Goal: Navigation & Orientation: Find specific page/section

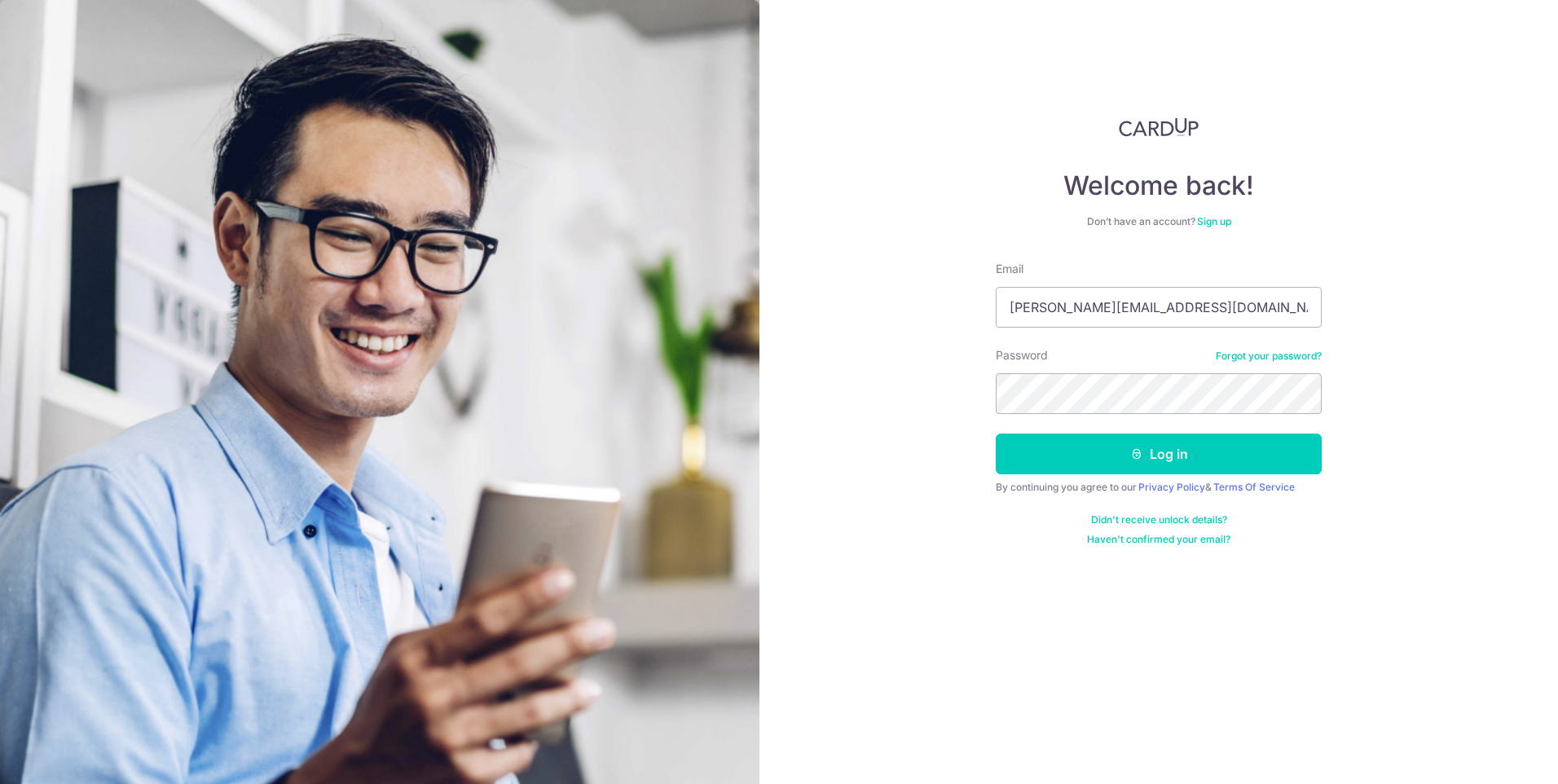
type input "[PERSON_NAME][EMAIL_ADDRESS][DOMAIN_NAME]"
click at [1071, 453] on button "Log in" at bounding box center [1158, 453] width 326 height 41
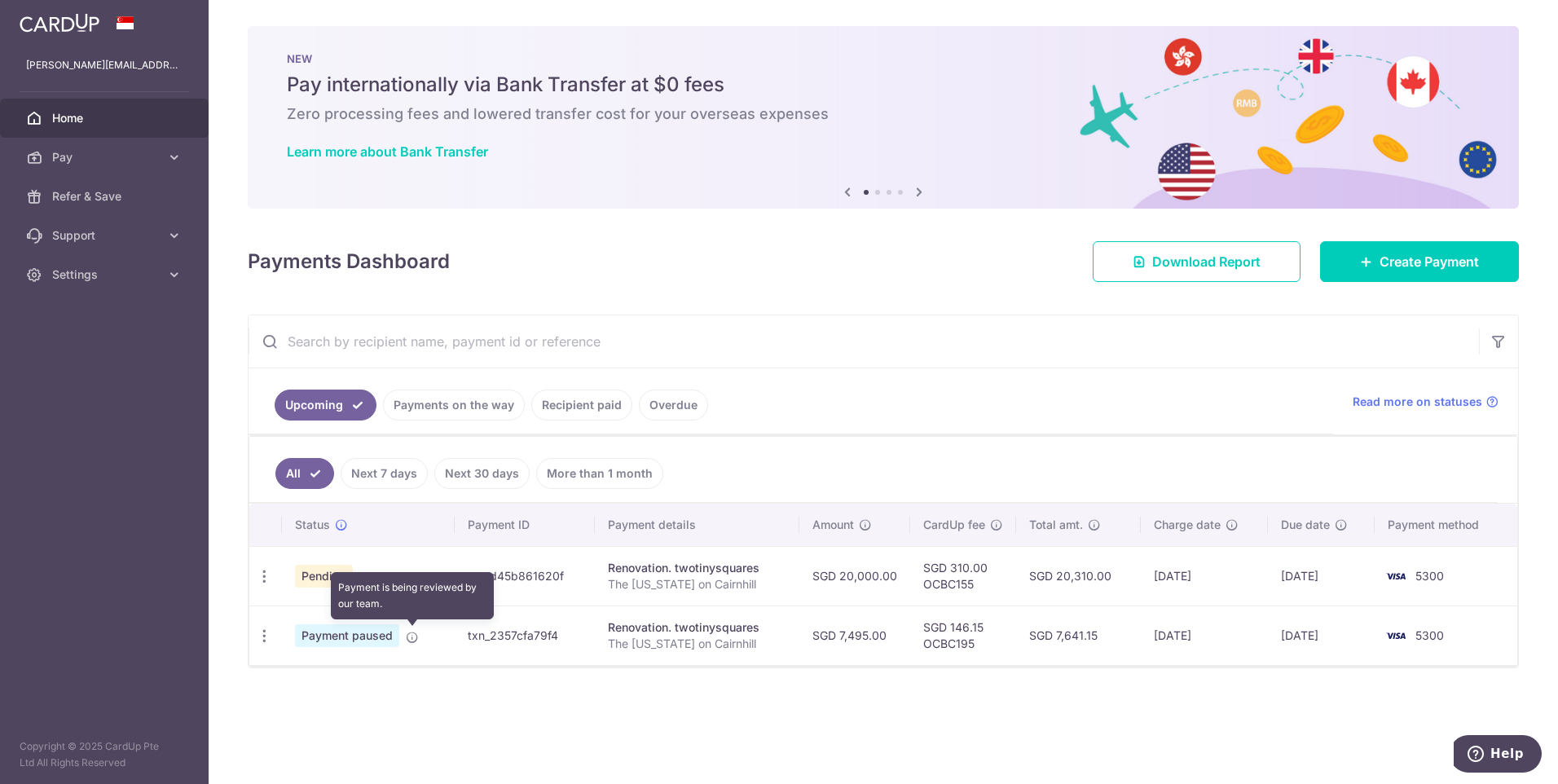
click at [415, 637] on icon at bounding box center [412, 637] width 13 height 13
click at [365, 638] on span "Payment paused" at bounding box center [347, 635] width 104 height 23
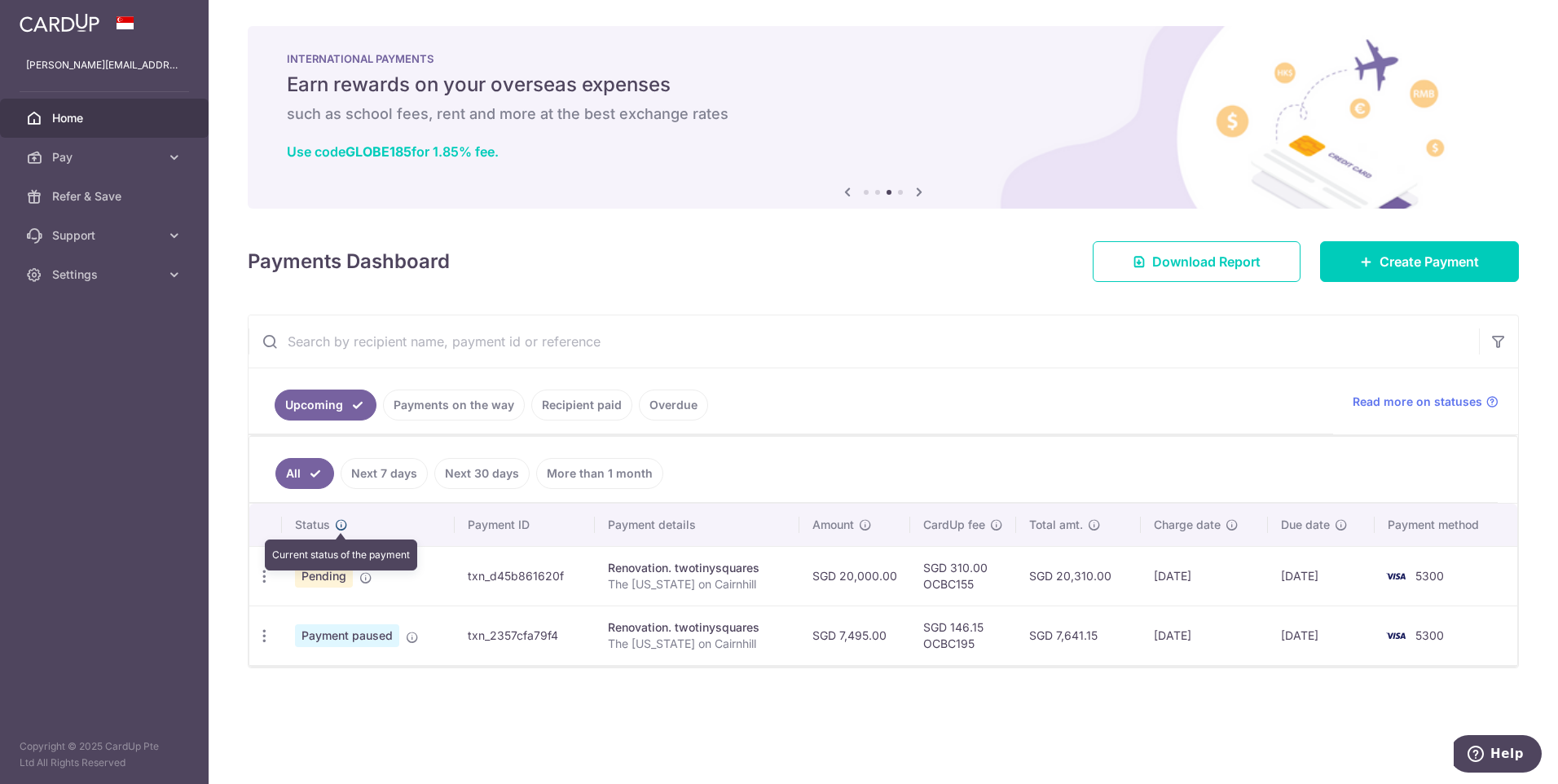
click at [340, 524] on icon at bounding box center [341, 524] width 13 height 13
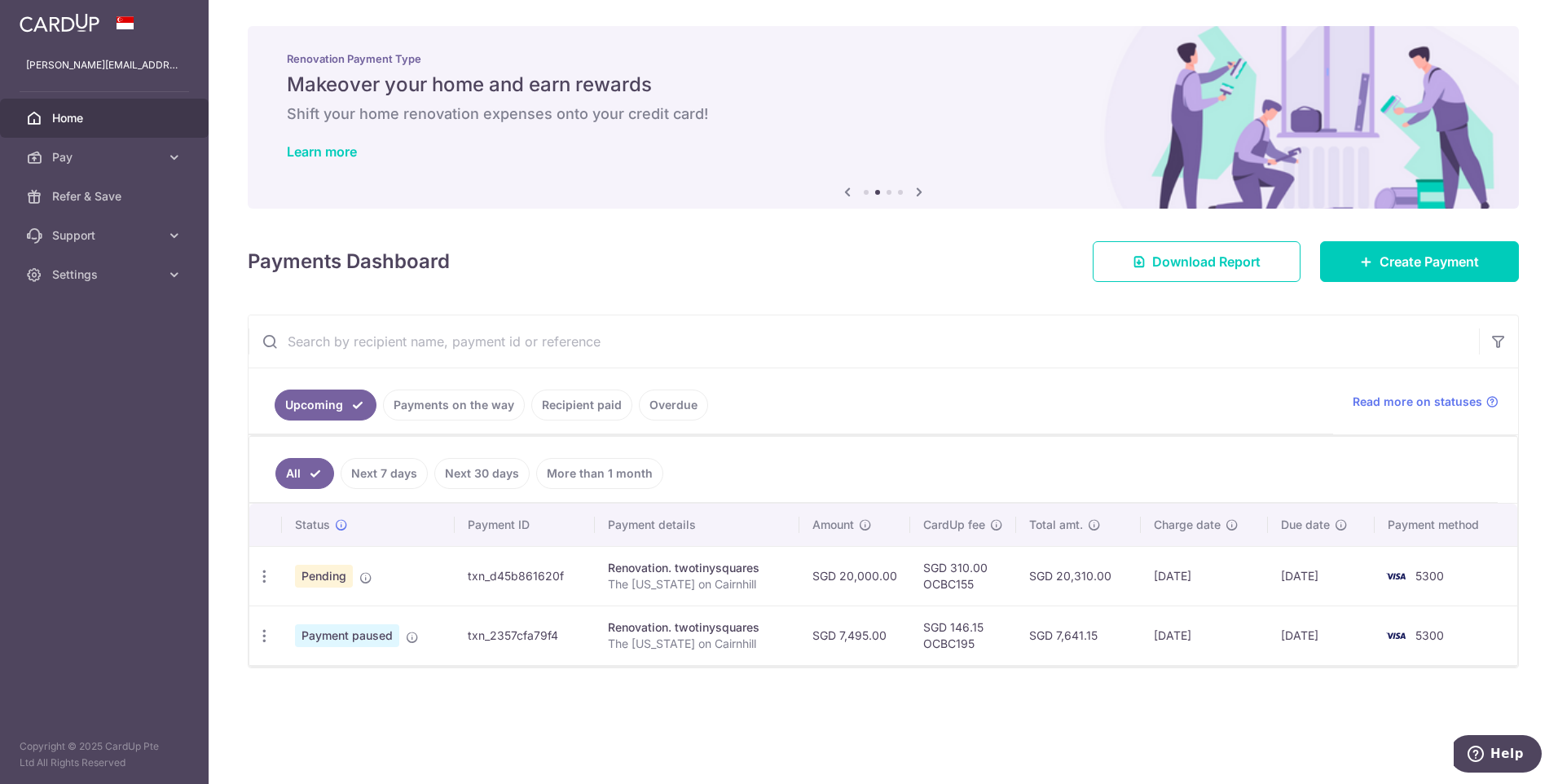
click at [81, 117] on span "Home" at bounding box center [106, 117] width 108 height 17
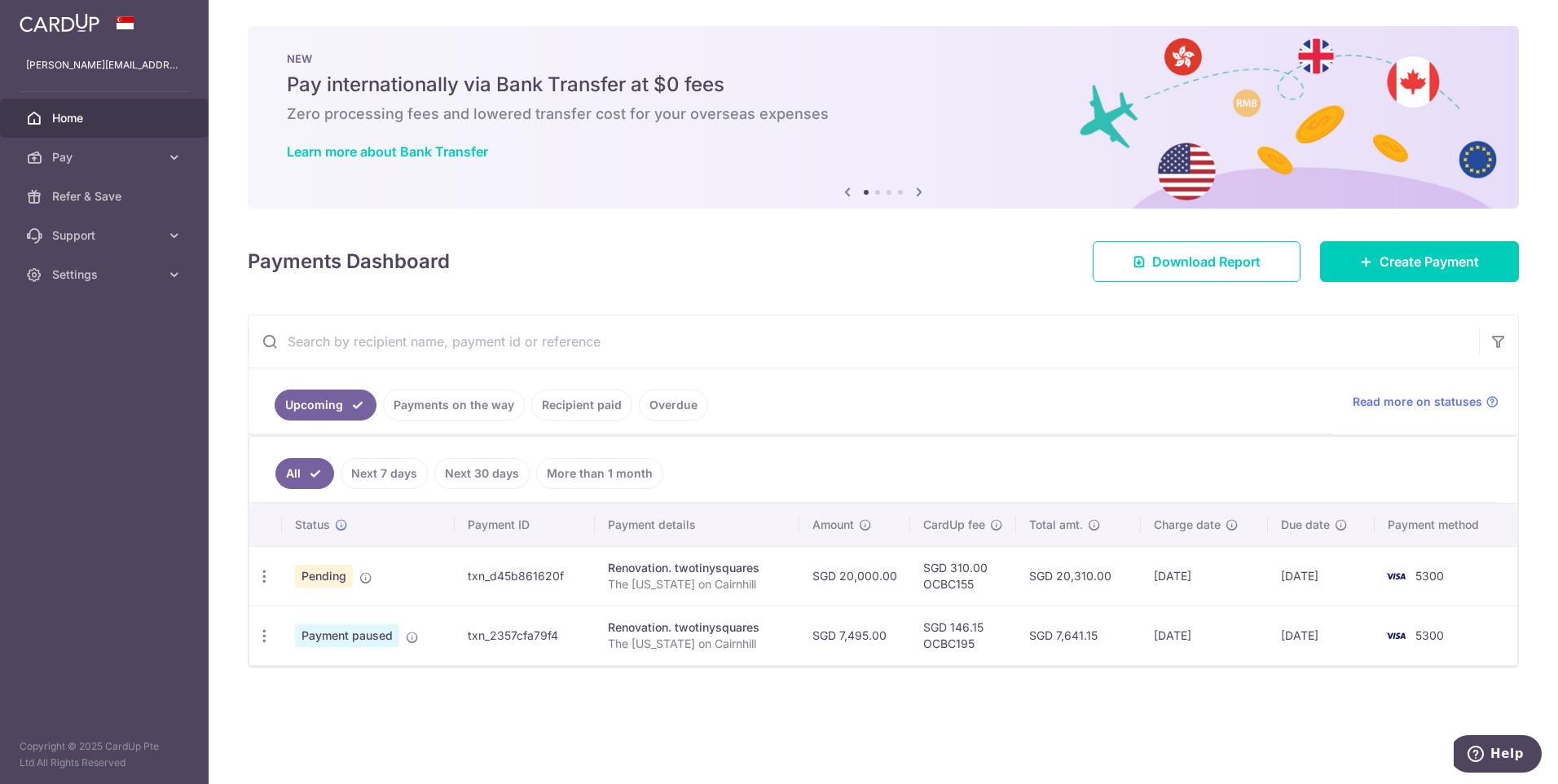
click at [67, 31] on img at bounding box center [59, 23] width 80 height 19
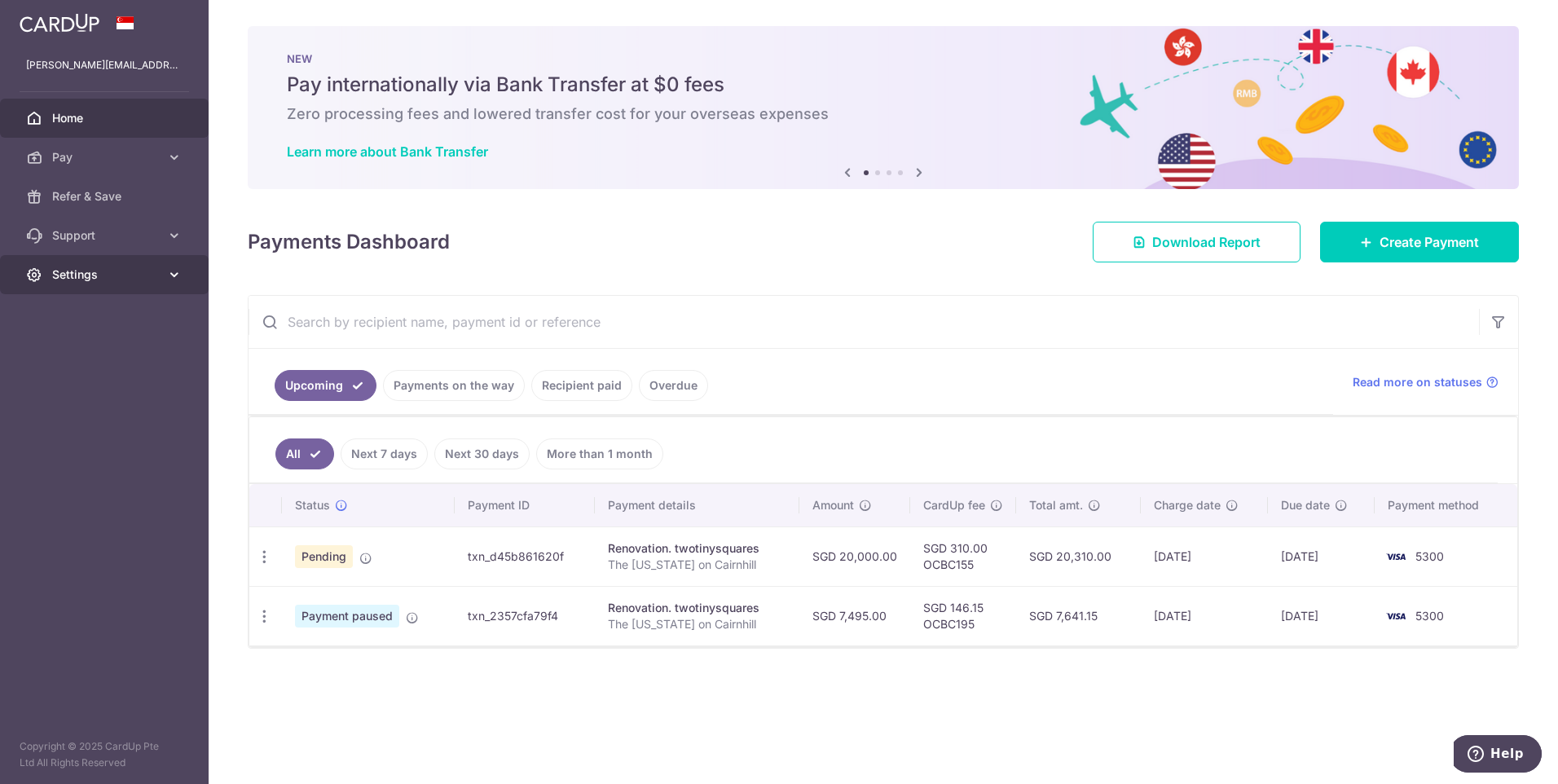
click at [85, 271] on span "Settings" at bounding box center [106, 274] width 108 height 17
click at [97, 245] on link "Support" at bounding box center [104, 235] width 209 height 39
click at [98, 194] on span "Refer & Save" at bounding box center [106, 196] width 108 height 17
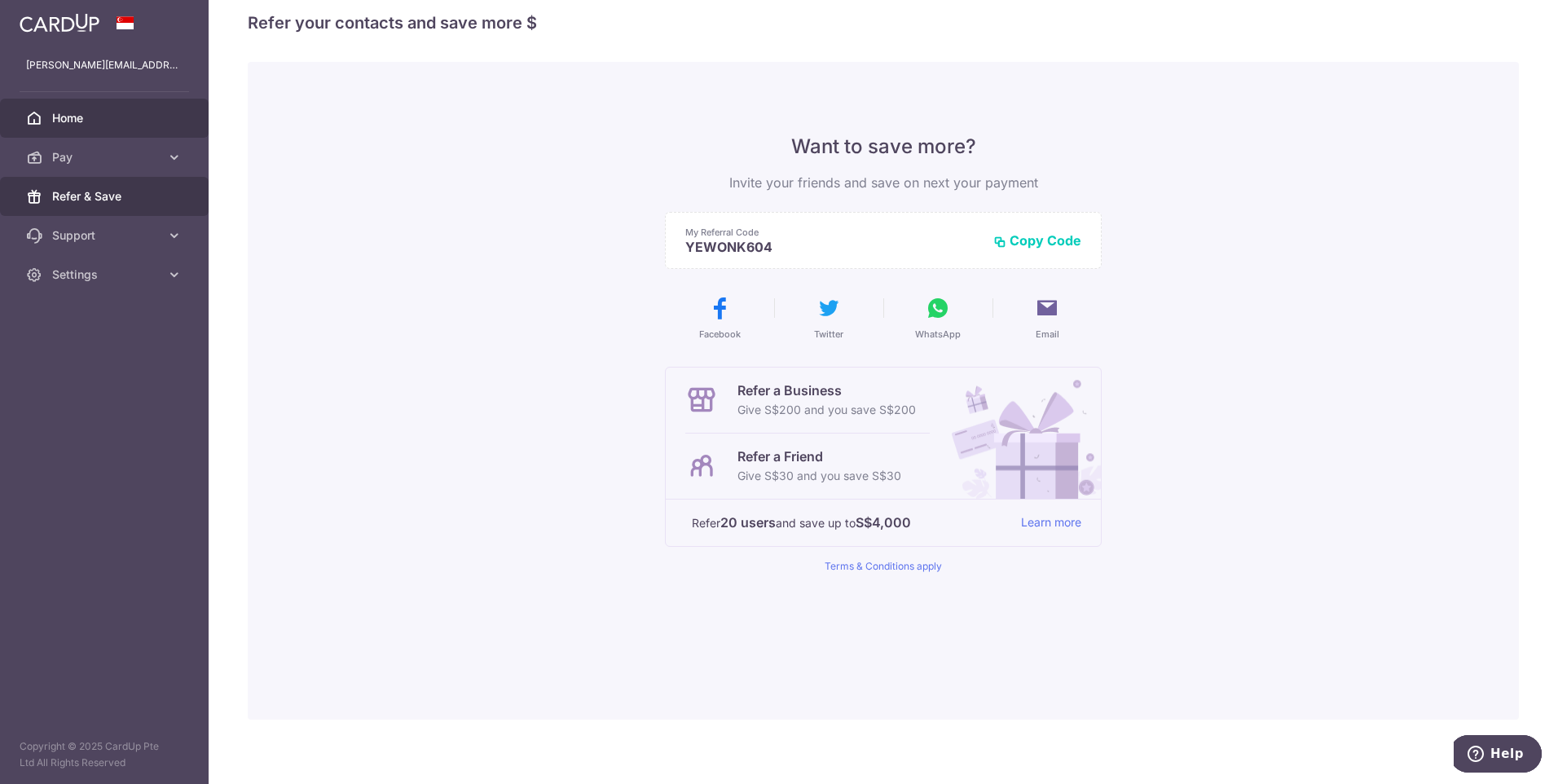
scroll to position [35, 0]
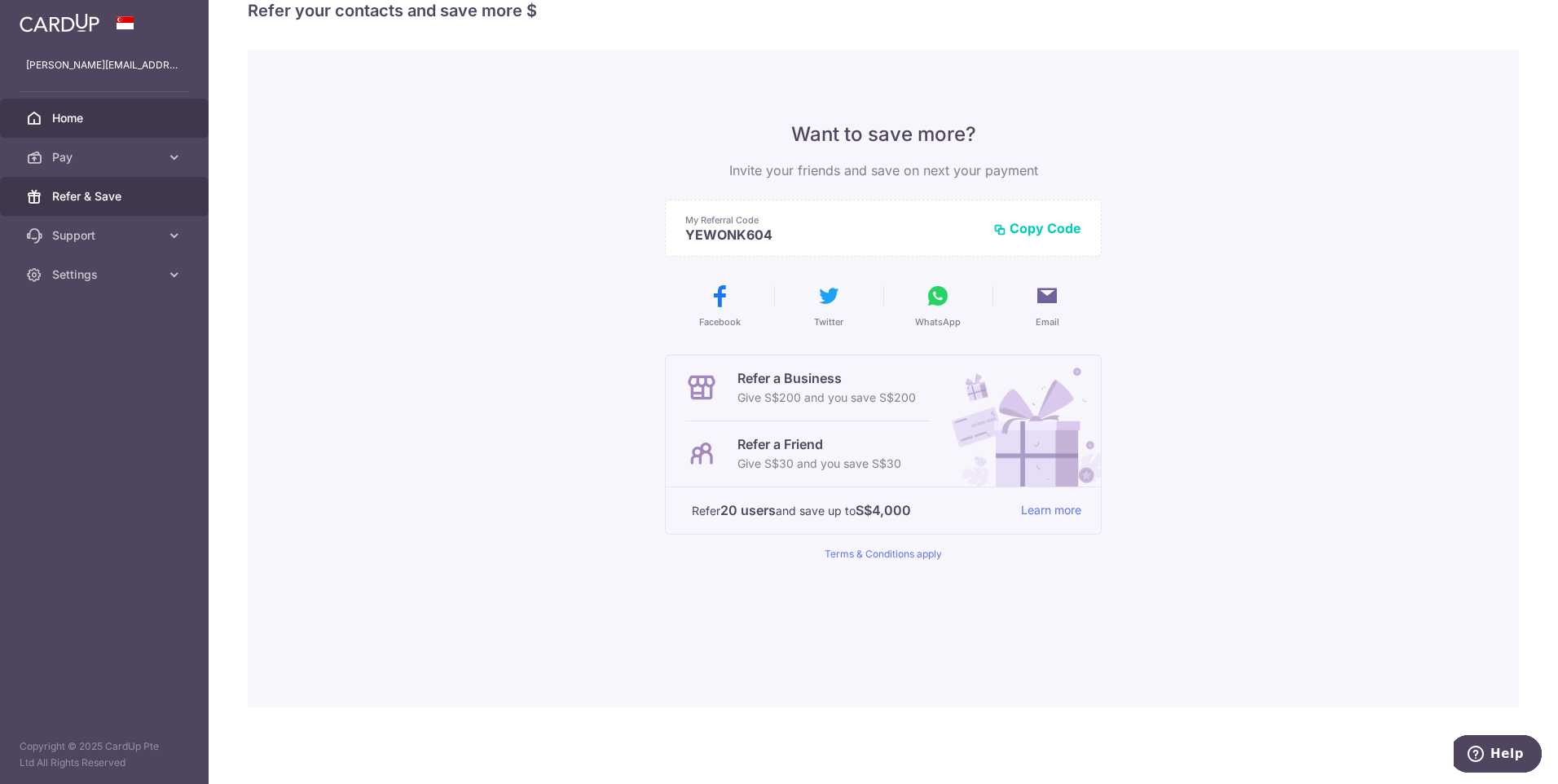
click at [65, 118] on span "Home" at bounding box center [106, 117] width 108 height 17
